Goal: Check status: Check status

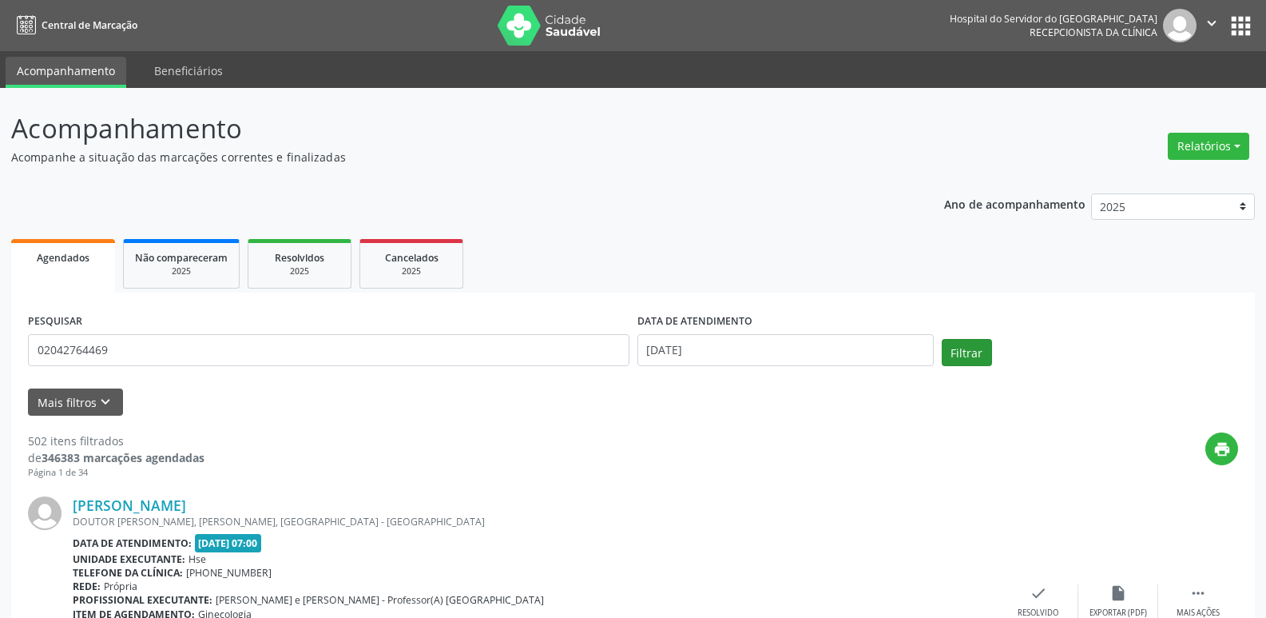
type input "02042764469"
click at [953, 352] on button "Filtrar" at bounding box center [967, 352] width 50 height 27
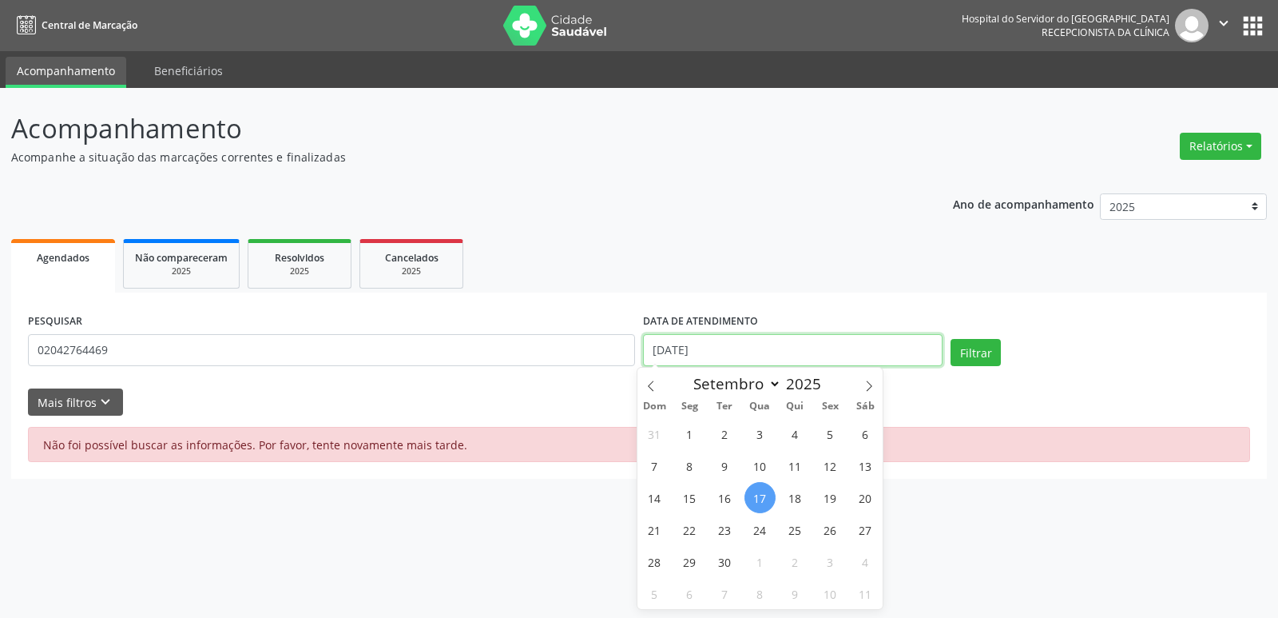
drag, startPoint x: 736, startPoint y: 358, endPoint x: 610, endPoint y: 337, distance: 127.9
click at [610, 337] on div "PESQUISAR 02042764469 DATA DE ATENDIMENTO [DATE] Filtrar" at bounding box center [639, 343] width 1230 height 68
click at [964, 353] on button "Filtrar" at bounding box center [976, 352] width 50 height 27
select select "8"
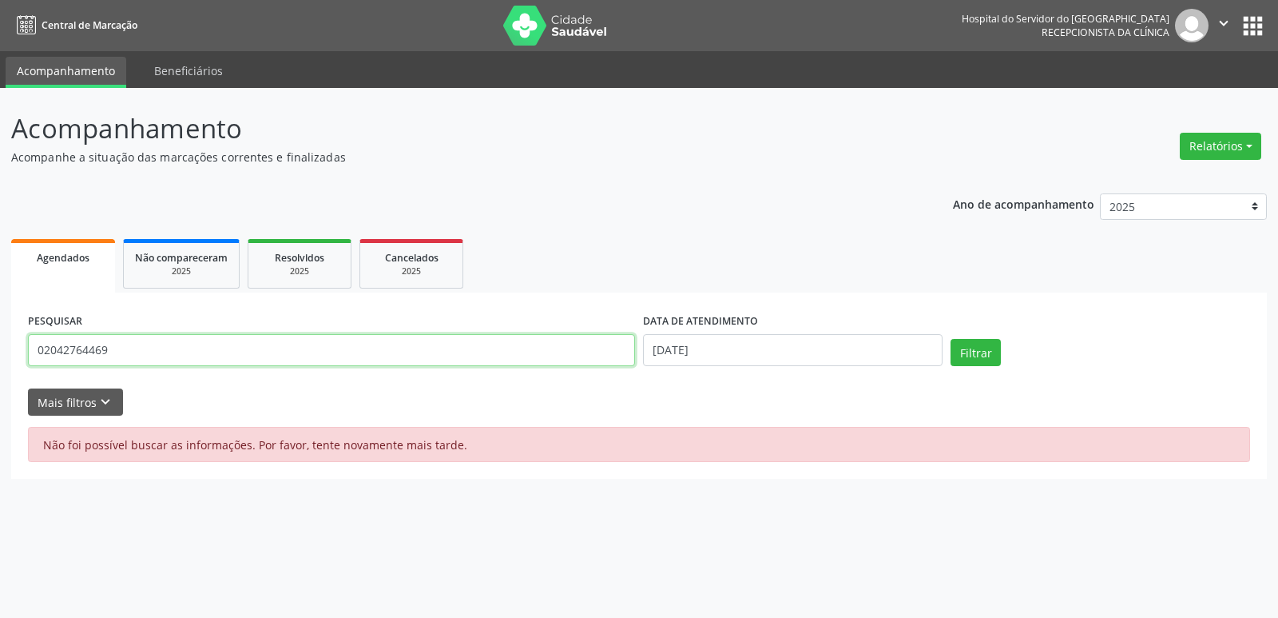
click at [141, 348] on input "02042764469" at bounding box center [331, 350] width 607 height 32
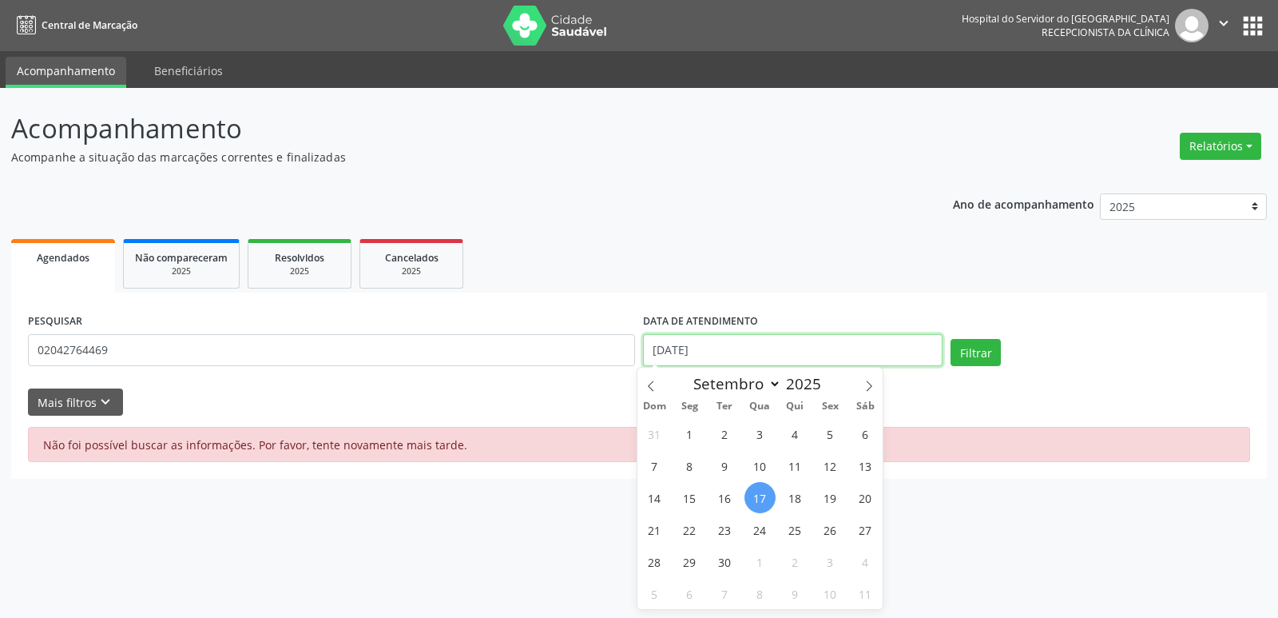
drag, startPoint x: 748, startPoint y: 348, endPoint x: 616, endPoint y: 352, distance: 131.9
click at [617, 352] on div "PESQUISAR 02042764469 DATA DE ATENDIMENTO [DATE] Filtrar" at bounding box center [639, 343] width 1230 height 68
click at [980, 348] on button "Filtrar" at bounding box center [976, 352] width 50 height 27
